Goal: Task Accomplishment & Management: Manage account settings

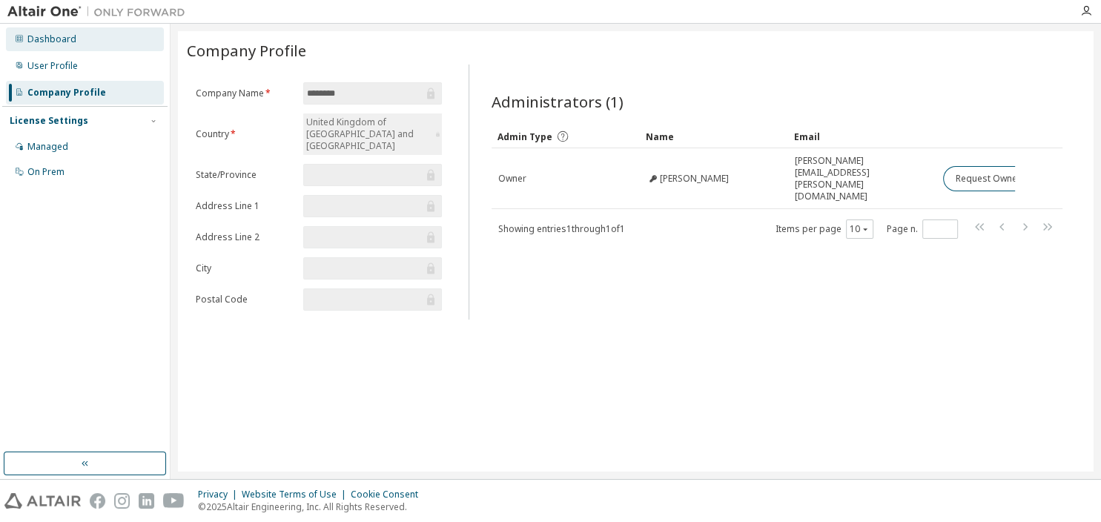
click at [45, 42] on div "Dashboard" at bounding box center [51, 39] width 49 height 12
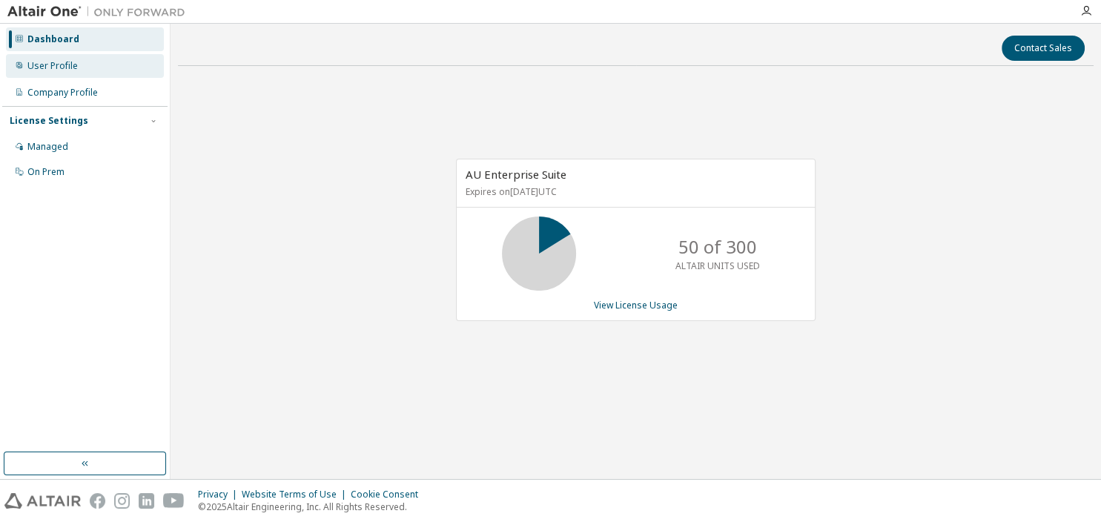
click at [26, 73] on div "User Profile" at bounding box center [85, 66] width 158 height 24
click at [44, 63] on div "User Profile" at bounding box center [52, 66] width 50 height 12
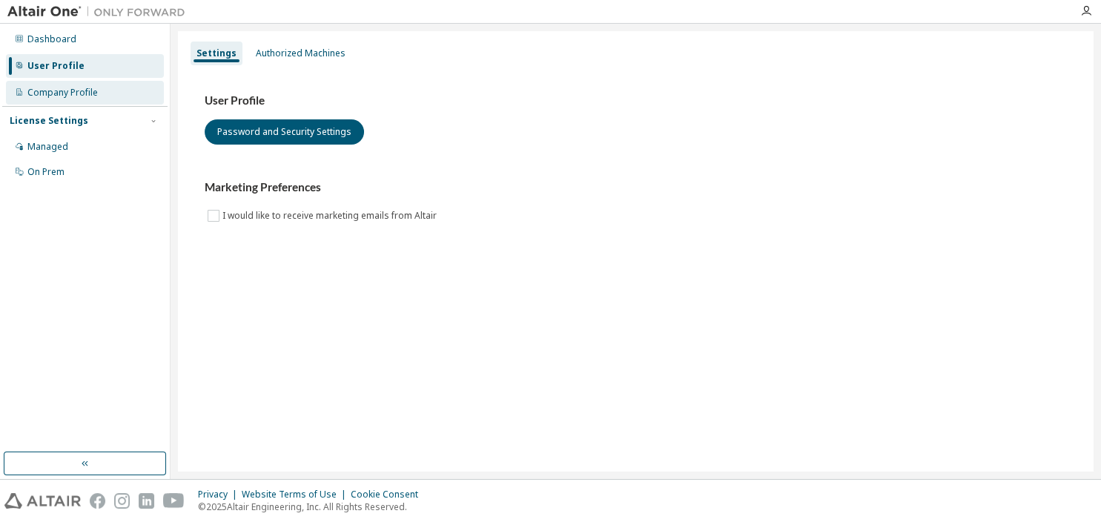
click at [59, 93] on div "Company Profile" at bounding box center [62, 93] width 70 height 12
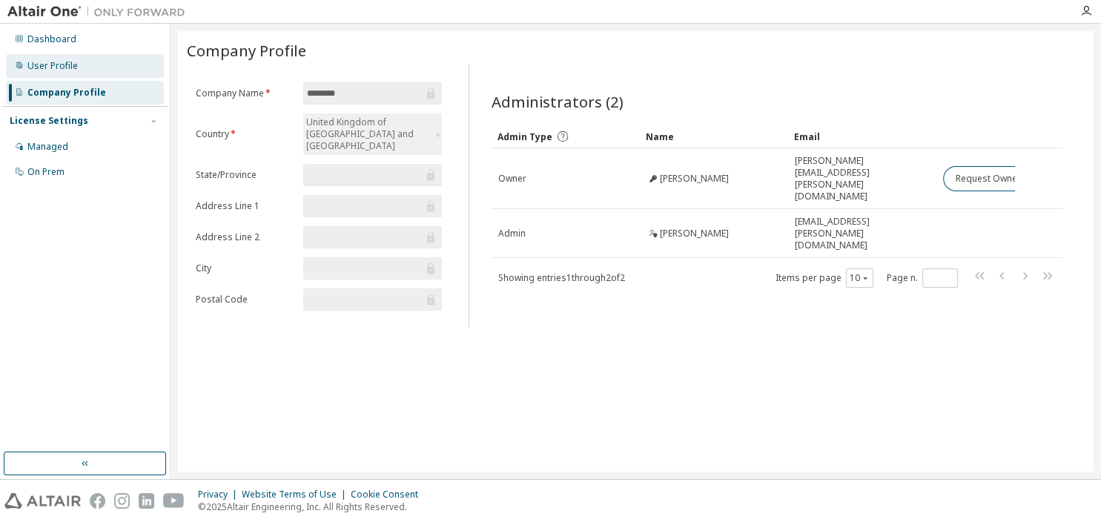
click at [58, 66] on div "User Profile" at bounding box center [52, 66] width 50 height 12
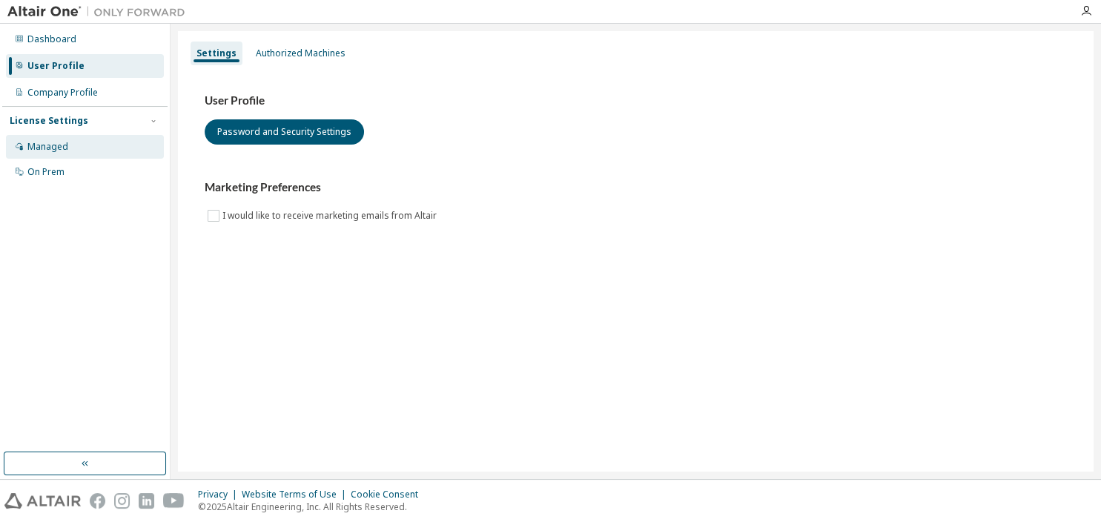
click at [39, 143] on div "Managed" at bounding box center [47, 147] width 41 height 12
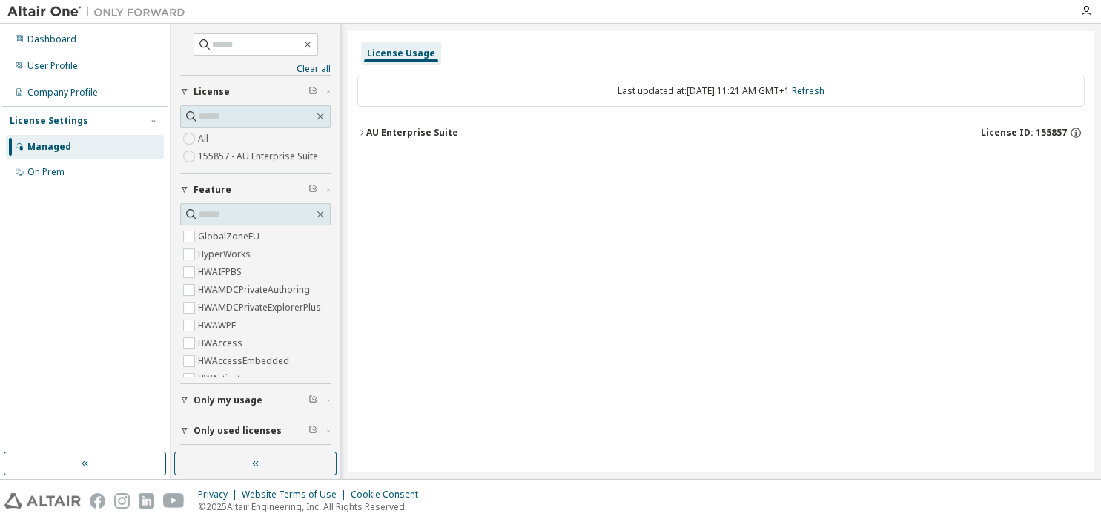
click at [362, 131] on icon "button" at bounding box center [361, 132] width 3 height 5
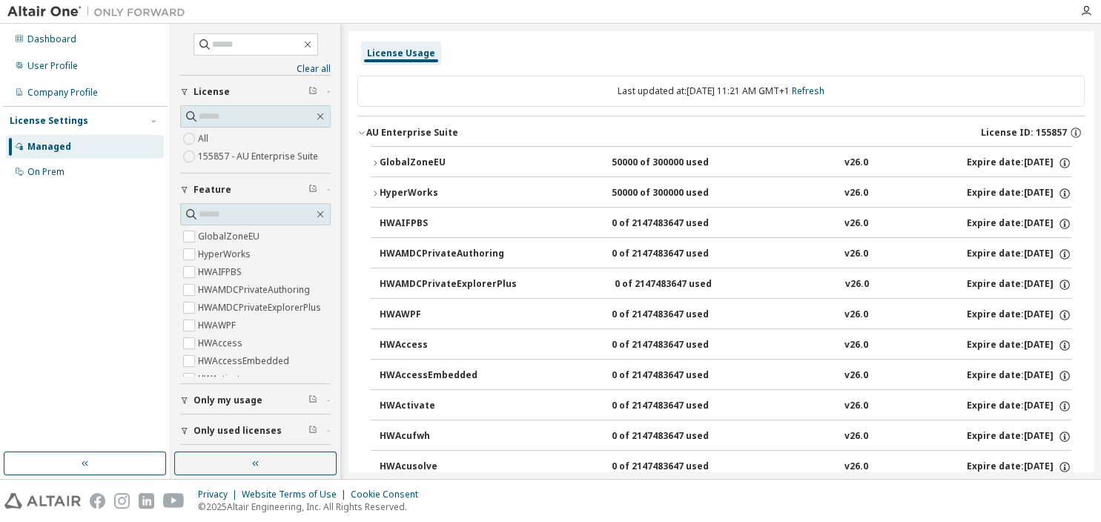
click at [362, 131] on icon "button" at bounding box center [361, 132] width 9 height 9
